Goal: Task Accomplishment & Management: Manage account settings

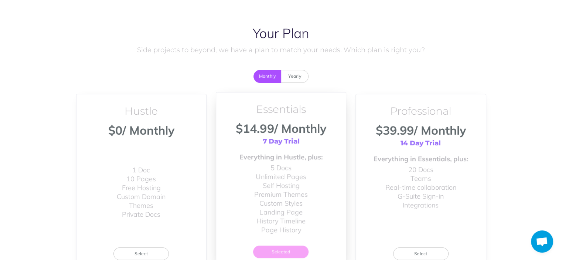
scroll to position [75, 0]
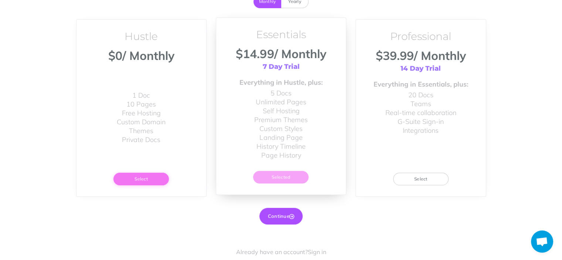
click at [150, 179] on button "Select" at bounding box center [141, 179] width 55 height 13
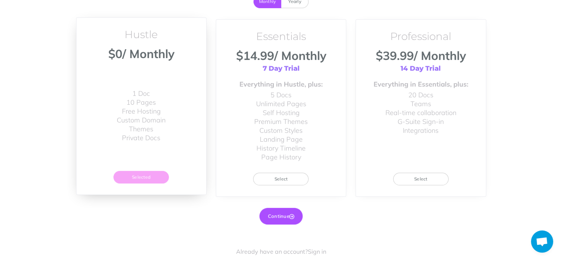
scroll to position [74, 0]
click at [287, 215] on button "Continue" at bounding box center [281, 216] width 43 height 16
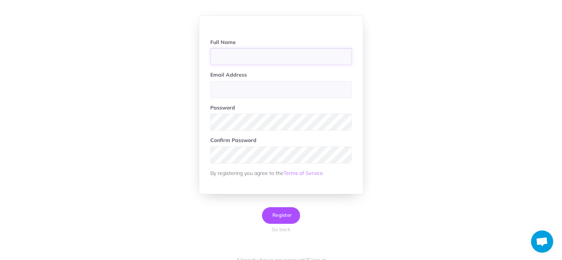
paste input "[PERSON_NAME]"
click at [288, 57] on input "Jewel" at bounding box center [281, 56] width 142 height 17
paste input "Blackwood"
type input "[PERSON_NAME]"
type input "locker.dre@gmail.com"
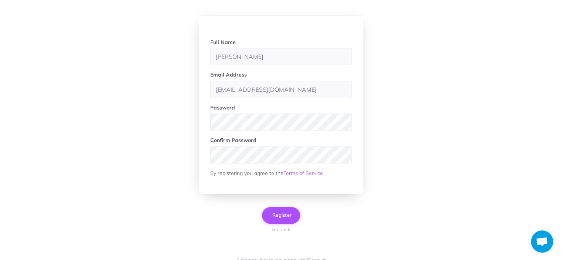
click at [290, 214] on span "Register" at bounding box center [281, 215] width 21 height 6
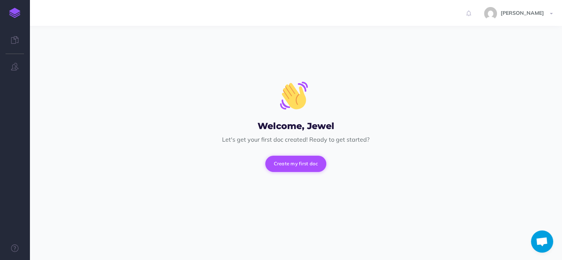
click at [294, 167] on button "Create my first doc" at bounding box center [296, 164] width 61 height 16
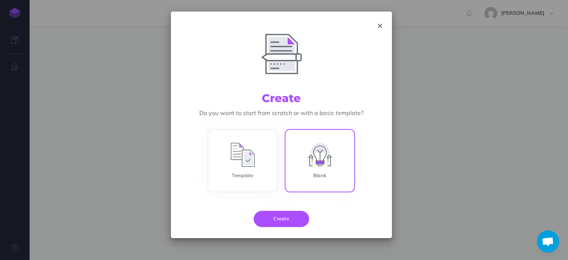
click at [327, 170] on input "Blank" at bounding box center [320, 162] width 70 height 63
radio input "true"
click at [293, 209] on div "Template Blank" at bounding box center [281, 164] width 221 height 93
click at [291, 216] on button "Create" at bounding box center [281, 219] width 55 height 16
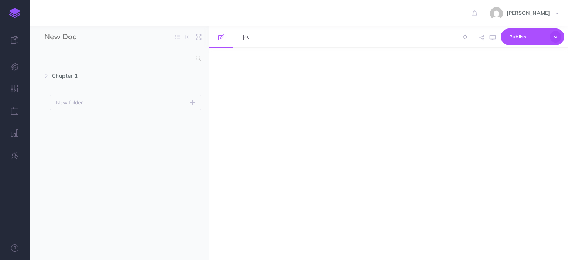
select select "null"
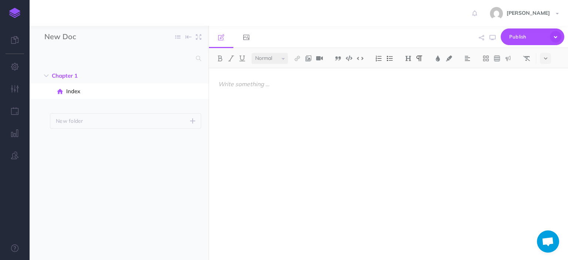
click at [176, 207] on ul "Chapter 1 New folder Add a new folder inside this folder New page Add a new bla…" at bounding box center [119, 154] width 179 height 173
click at [268, 122] on div at bounding box center [334, 160] width 251 height 184
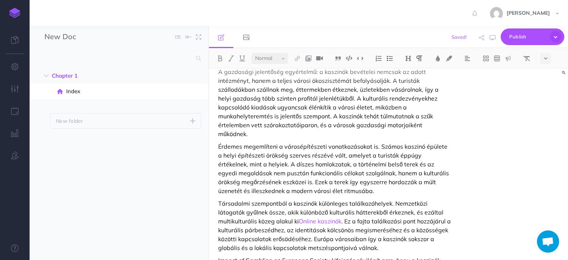
scroll to position [383, 0]
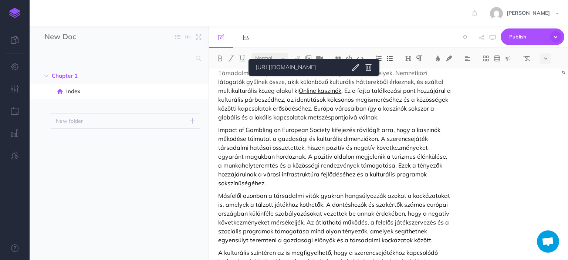
click at [312, 87] on link "Online kaszinók" at bounding box center [320, 90] width 43 height 7
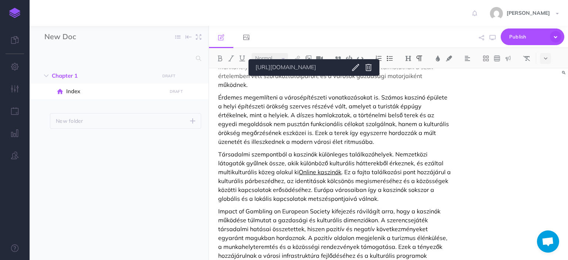
scroll to position [272, 0]
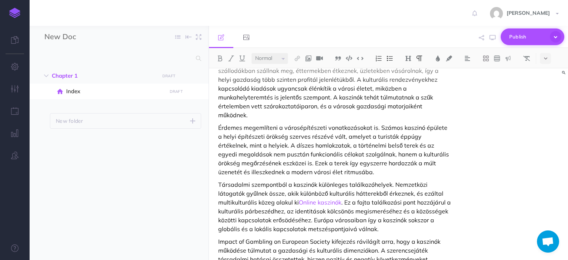
click at [526, 35] on span "Publish" at bounding box center [527, 36] width 37 height 11
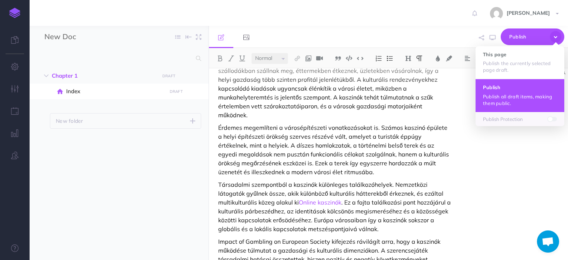
click at [495, 83] on button "Publish Publish all draft items, making them public." at bounding box center [520, 95] width 89 height 33
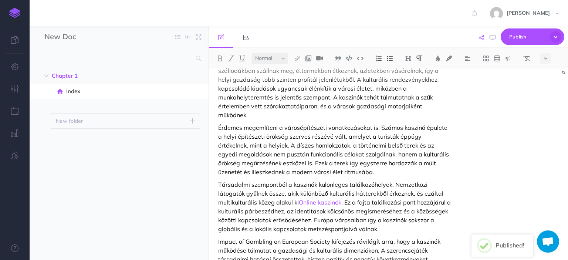
click at [485, 42] on button "button" at bounding box center [481, 37] width 9 height 21
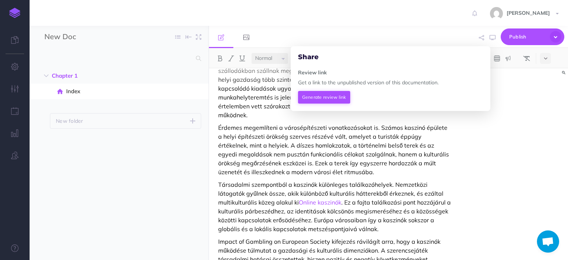
click at [340, 95] on button "Generate review link" at bounding box center [324, 97] width 52 height 13
click at [477, 96] on icon at bounding box center [476, 96] width 5 height 4
click at [462, 161] on div "Hagyományőrző városok kulturális dimenziói és társadalmi összefüggések Sokaknak…" at bounding box center [388, 164] width 359 height 192
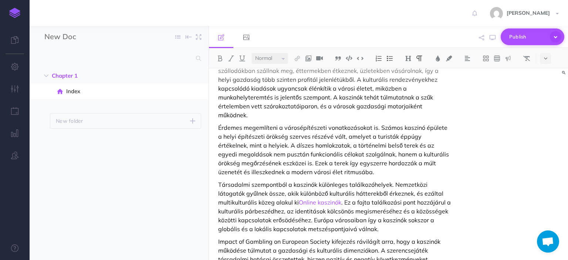
click at [556, 37] on icon "button" at bounding box center [555, 36] width 11 height 11
click at [176, 50] on div "New Doc Collapse all Expand all Expand to root folders Chapter 1 New folder Add…" at bounding box center [119, 143] width 179 height 234
click at [67, 38] on input "New Doc" at bounding box center [87, 36] width 87 height 11
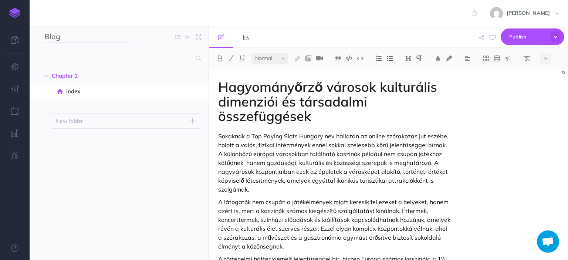
type input "Blog"
click at [174, 56] on input "text" at bounding box center [117, 58] width 147 height 13
click at [177, 174] on ul "Chapter 1 New folder Add a new folder inside this folder New page Add a new bla…" at bounding box center [119, 154] width 179 height 173
click at [504, 35] on button "Publish" at bounding box center [533, 36] width 64 height 17
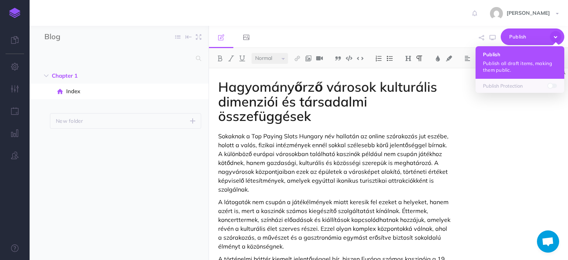
click at [498, 60] on p "Publish all draft items, making them public." at bounding box center [520, 66] width 74 height 13
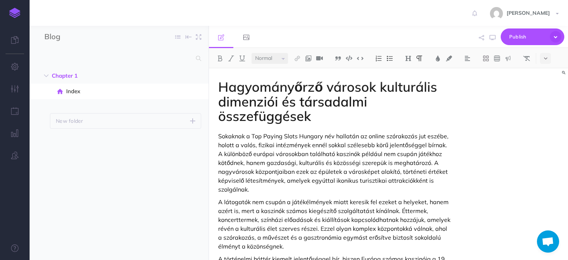
scroll to position [19, 0]
click at [11, 65] on icon "button" at bounding box center [15, 66] width 8 height 7
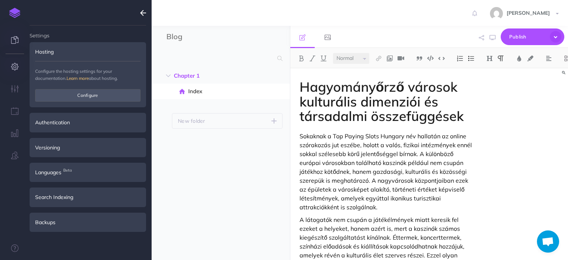
click at [11, 41] on link at bounding box center [15, 41] width 30 height 22
click at [514, 9] on link "[PERSON_NAME]" at bounding box center [525, 13] width 85 height 26
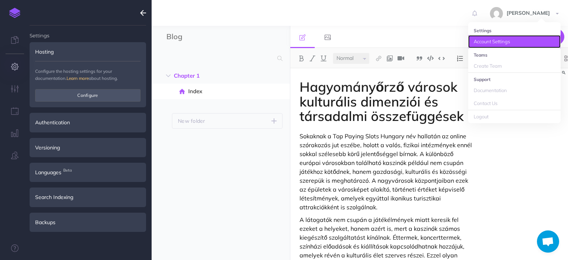
click at [501, 43] on link "Account Settings" at bounding box center [514, 41] width 92 height 13
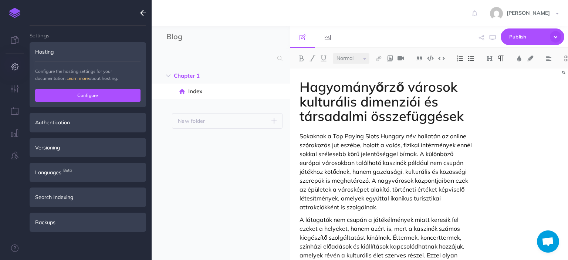
click at [108, 91] on button "Configure" at bounding box center [87, 95] width 105 height 13
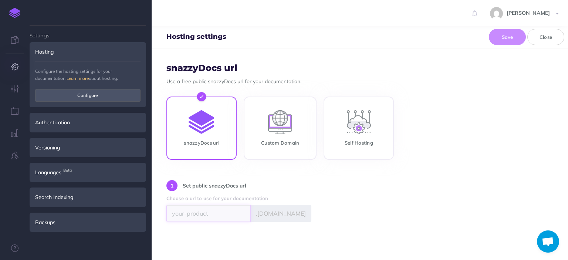
click at [221, 207] on input "text" at bounding box center [208, 213] width 84 height 17
paste input "[PERSON_NAME]"
click at [524, 47] on div "Hosting settings Save Close" at bounding box center [360, 37] width 416 height 23
click at [515, 40] on button "Save" at bounding box center [507, 37] width 37 height 16
type input "jewelblackwood"
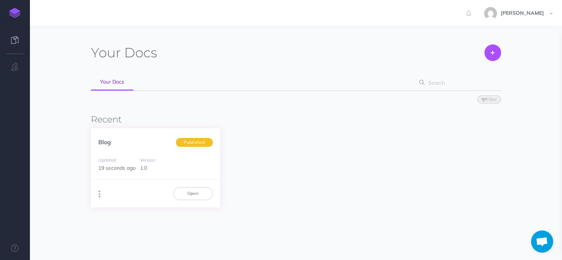
click at [99, 189] on icon "button" at bounding box center [100, 194] width 2 height 10
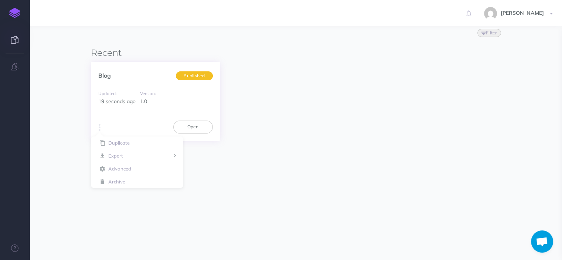
click at [197, 78] on span "Published" at bounding box center [194, 75] width 37 height 9
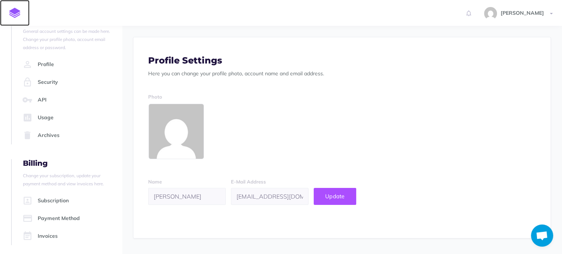
click at [10, 15] on img at bounding box center [14, 13] width 11 height 10
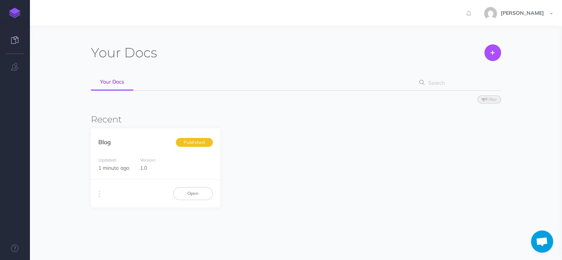
click at [13, 17] on img at bounding box center [14, 13] width 11 height 10
click at [496, 11] on img at bounding box center [490, 13] width 13 height 13
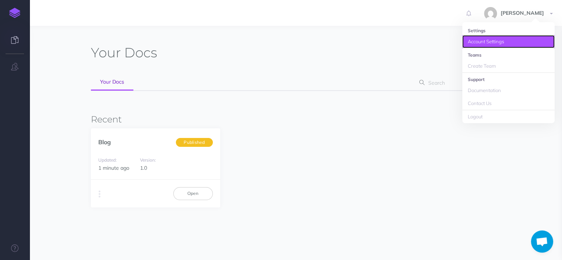
click at [488, 42] on link "Account Settings" at bounding box center [509, 41] width 92 height 13
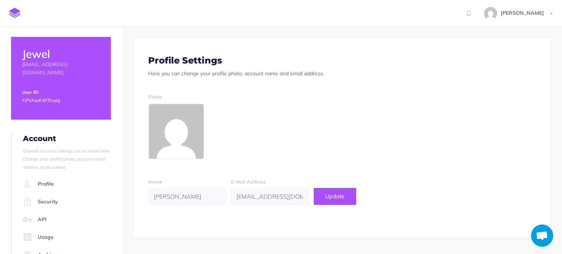
scroll to position [54, 0]
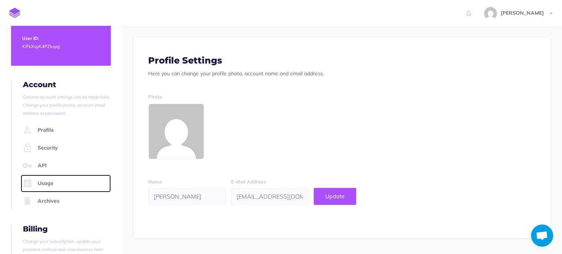
click at [40, 175] on link "Usage" at bounding box center [66, 184] width 90 height 18
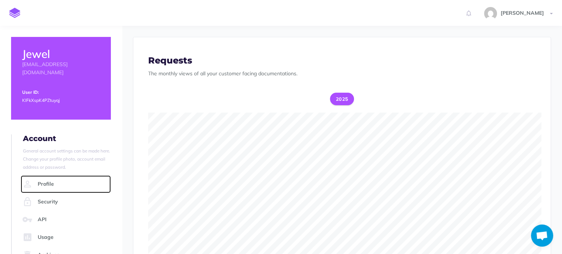
click at [41, 177] on link "Profile" at bounding box center [66, 185] width 90 height 18
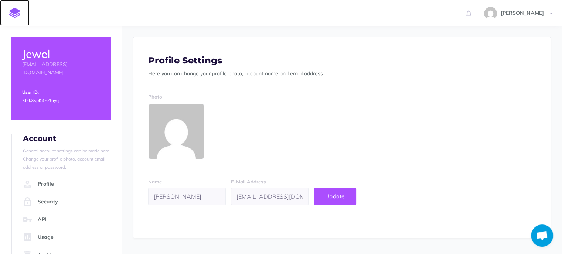
click at [13, 13] on img at bounding box center [14, 13] width 11 height 10
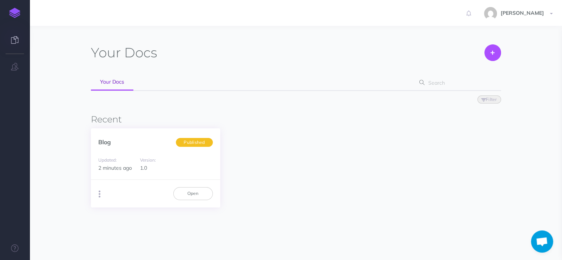
click at [99, 193] on icon "button" at bounding box center [100, 194] width 2 height 10
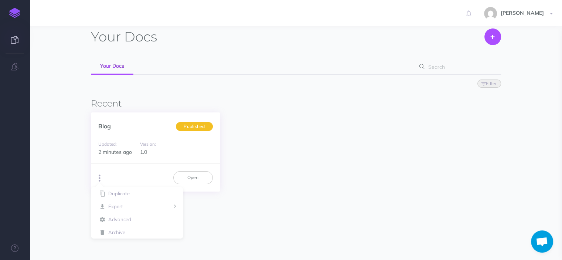
scroll to position [20, 0]
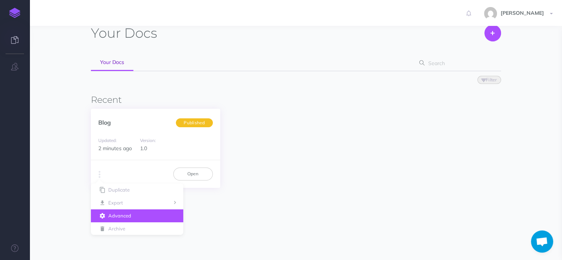
click at [106, 215] on icon "button" at bounding box center [102, 215] width 8 height 5
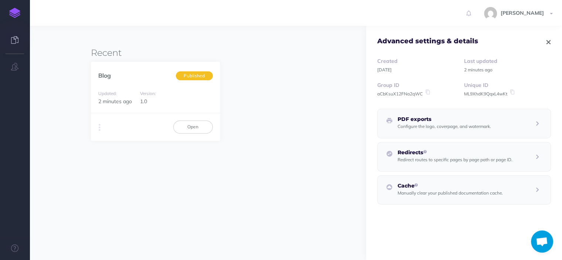
scroll to position [0, 0]
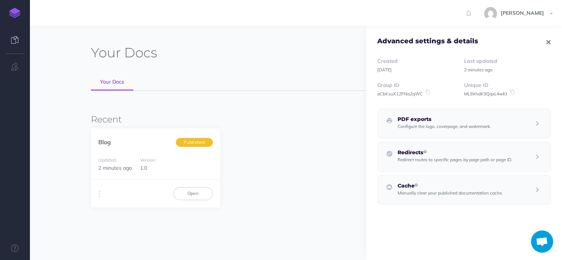
click at [446, 162] on p "Redirect routes to specific pages by page path or page ID." at bounding box center [455, 159] width 115 height 8
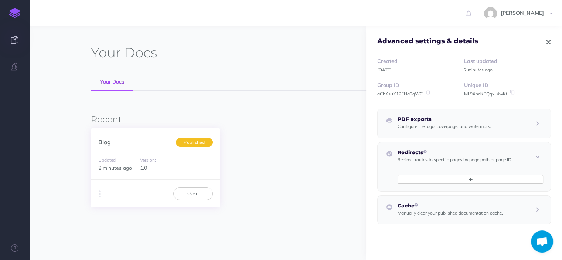
click at [166, 173] on div "Updated: 2 minutes ago Version: 1.0" at bounding box center [155, 163] width 129 height 31
click at [178, 188] on link "Open" at bounding box center [193, 193] width 40 height 13
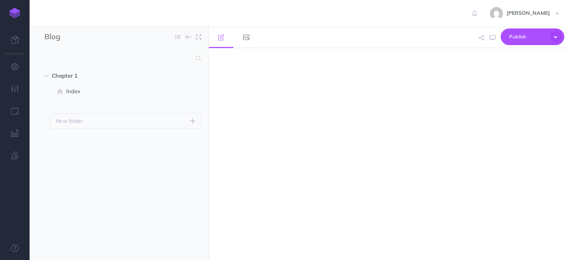
select select "null"
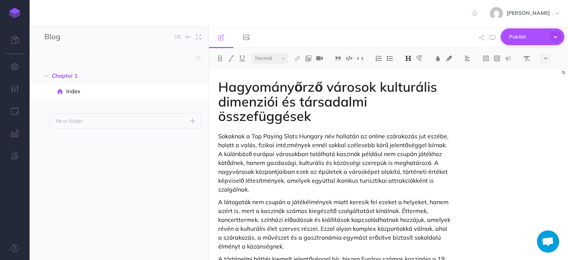
click at [555, 35] on icon "button" at bounding box center [555, 36] width 11 height 11
click at [554, 84] on span at bounding box center [552, 86] width 9 height 4
click at [554, 84] on span at bounding box center [555, 86] width 6 height 6
click at [342, 14] on div "[PERSON_NAME] Settings Account Settings Teams Create Team Support Documentation…" at bounding box center [284, 13] width 557 height 26
click at [482, 38] on icon "button" at bounding box center [481, 37] width 5 height 5
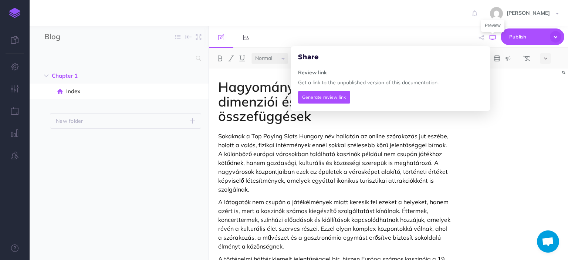
click at [493, 38] on icon "button" at bounding box center [493, 38] width 6 height 6
